Goal: Use online tool/utility

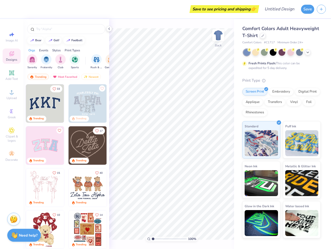
click at [308, 9] on button "Save" at bounding box center [307, 9] width 13 height 9
click at [322, 9] on line "button" at bounding box center [322, 9] width 3 height 0
click at [12, 37] on icon at bounding box center [12, 34] width 6 height 6
click at [12, 56] on icon at bounding box center [12, 53] width 6 height 6
click at [12, 75] on icon at bounding box center [12, 73] width 6 height 6
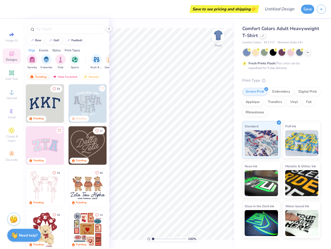
click at [12, 94] on circle at bounding box center [11, 93] width 3 height 3
click at [12, 113] on icon at bounding box center [12, 111] width 6 height 6
click at [12, 135] on span "Clipart & logos" at bounding box center [12, 138] width 18 height 8
